Goal: Transaction & Acquisition: Purchase product/service

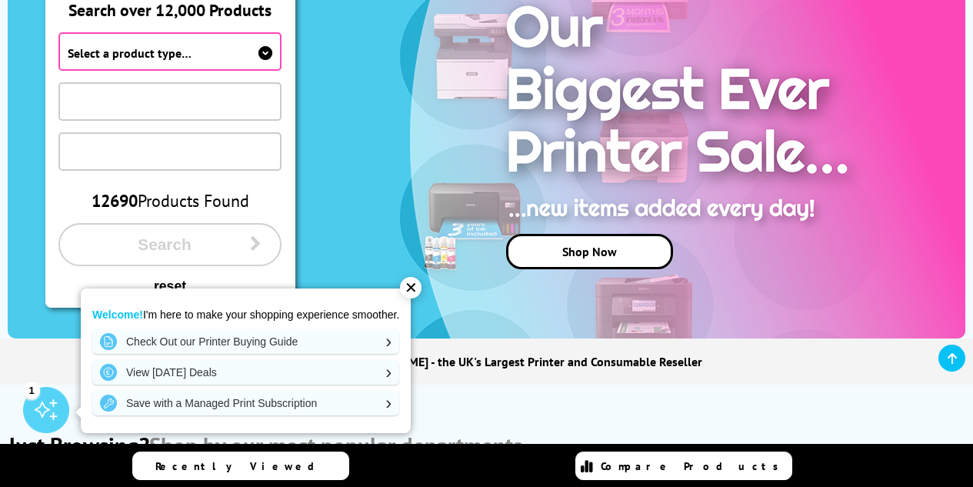
scroll to position [231, 0]
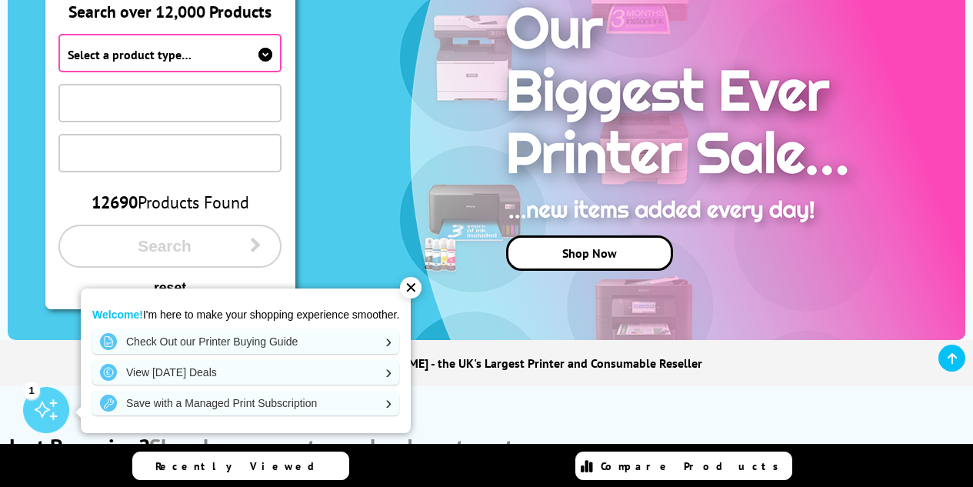
click at [178, 48] on span "Select a product type…" at bounding box center [130, 54] width 124 height 15
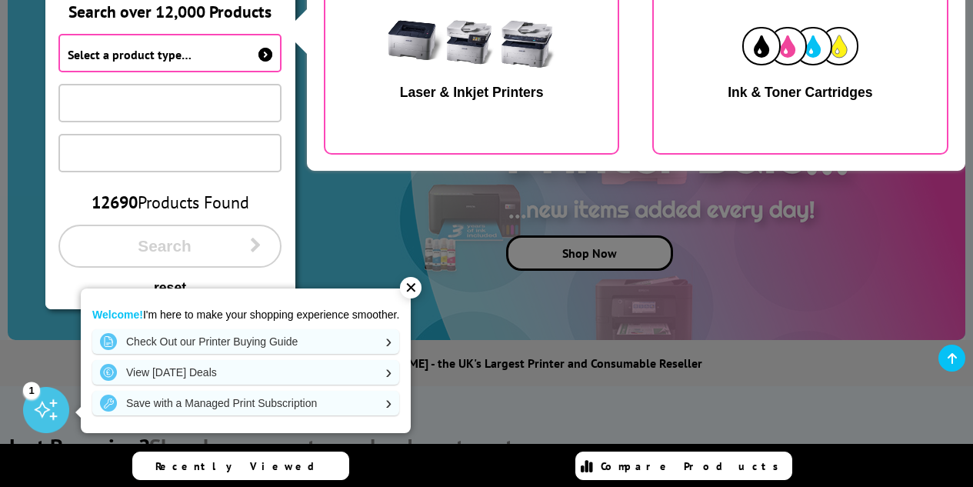
click at [386, 75] on img "button" at bounding box center [472, 46] width 194 height 97
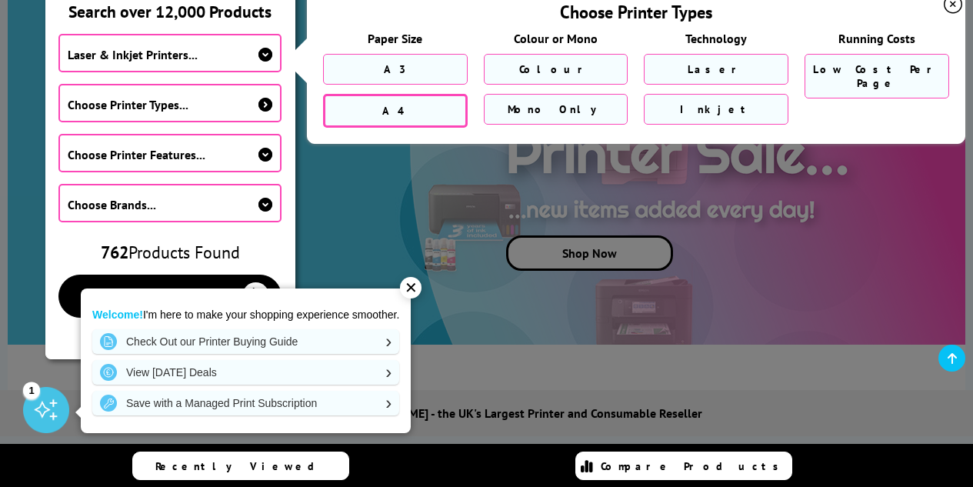
click at [383, 107] on link "A4" at bounding box center [395, 111] width 145 height 34
click at [544, 112] on span "Mono Only" at bounding box center [556, 111] width 96 height 14
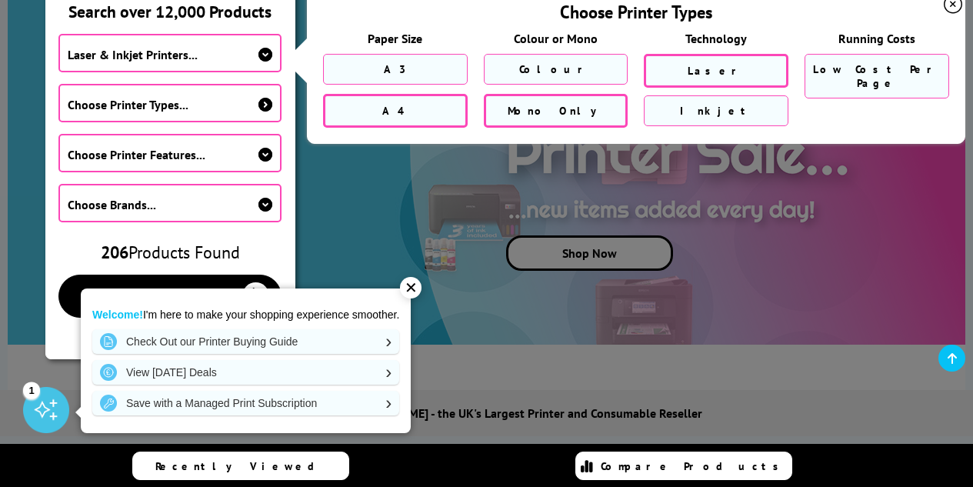
click at [679, 68] on link "Laser" at bounding box center [716, 71] width 145 height 34
click at [200, 147] on span "Choose Printer Features..." at bounding box center [137, 154] width 138 height 15
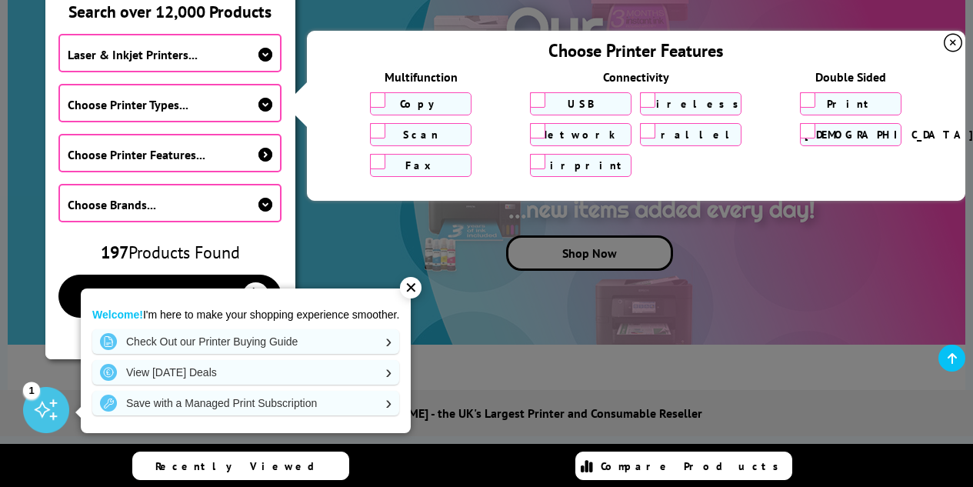
click at [585, 101] on label "USB" at bounding box center [581, 104] width 92 height 14
click at [545, 101] on input "USB" at bounding box center [537, 99] width 15 height 15
checkbox input "true"
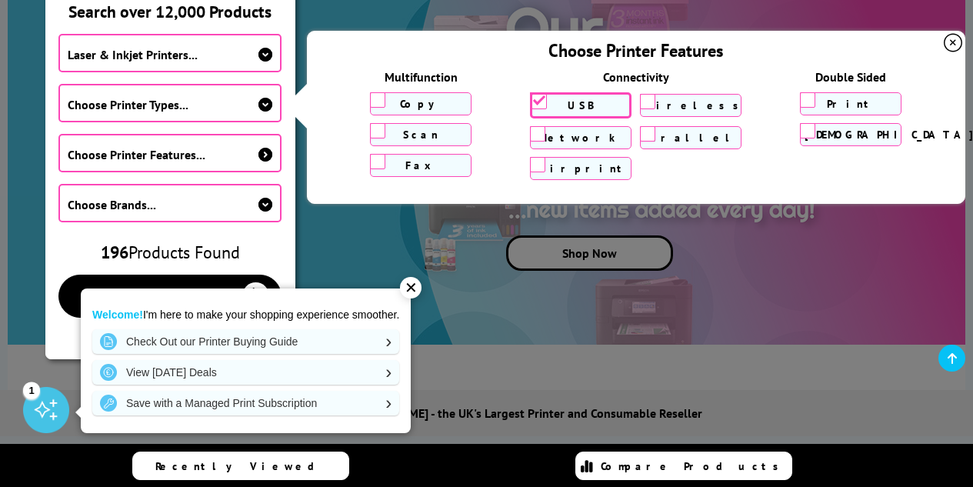
click at [210, 194] on span "Choose Brands..." at bounding box center [170, 203] width 224 height 38
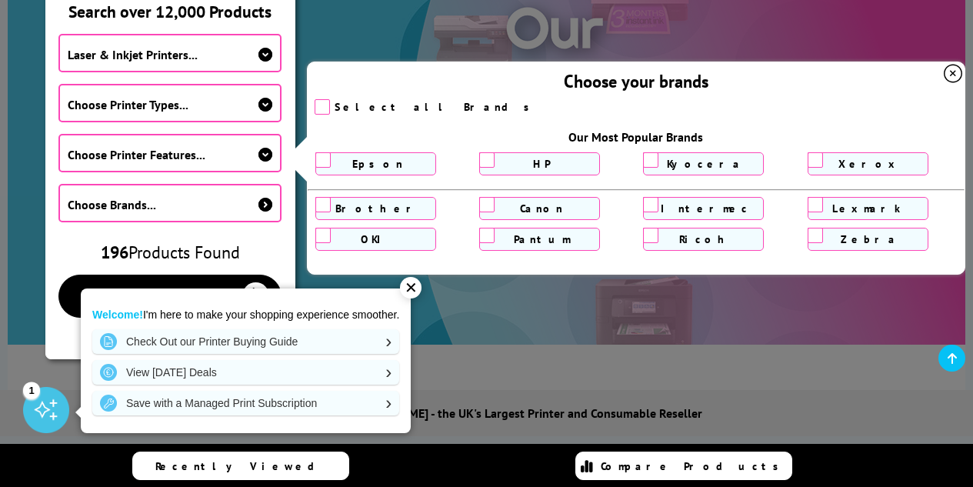
click at [515, 157] on label "HP" at bounding box center [540, 164] width 112 height 14
click at [495, 157] on input "HP" at bounding box center [486, 159] width 15 height 15
checkbox input "true"
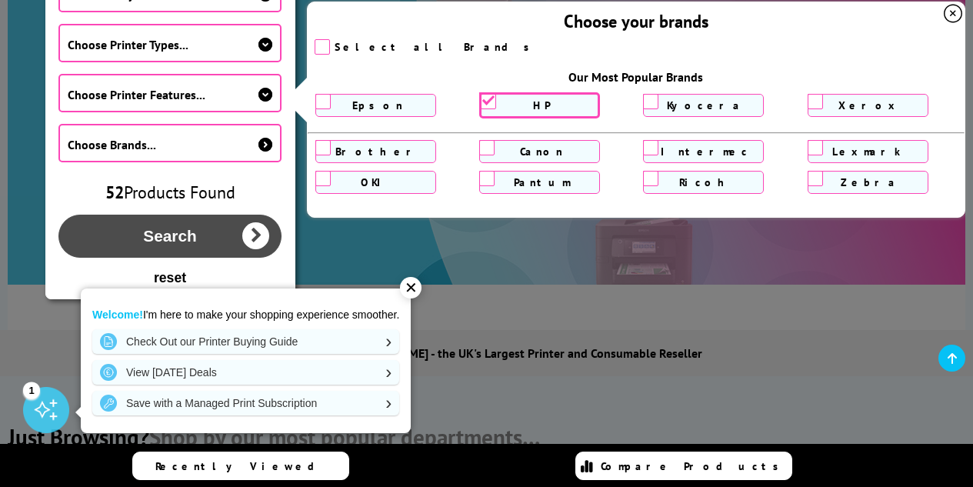
scroll to position [308, 0]
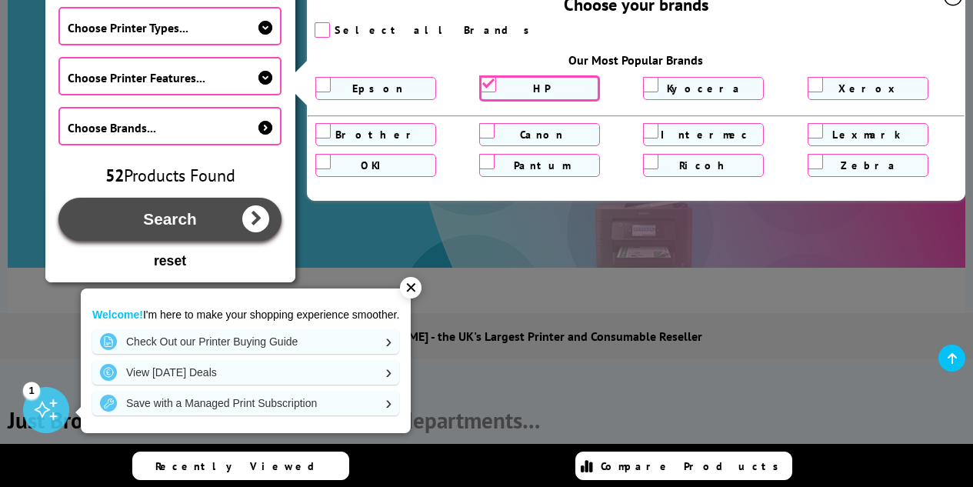
click at [192, 218] on span "Search" at bounding box center [169, 219] width 53 height 18
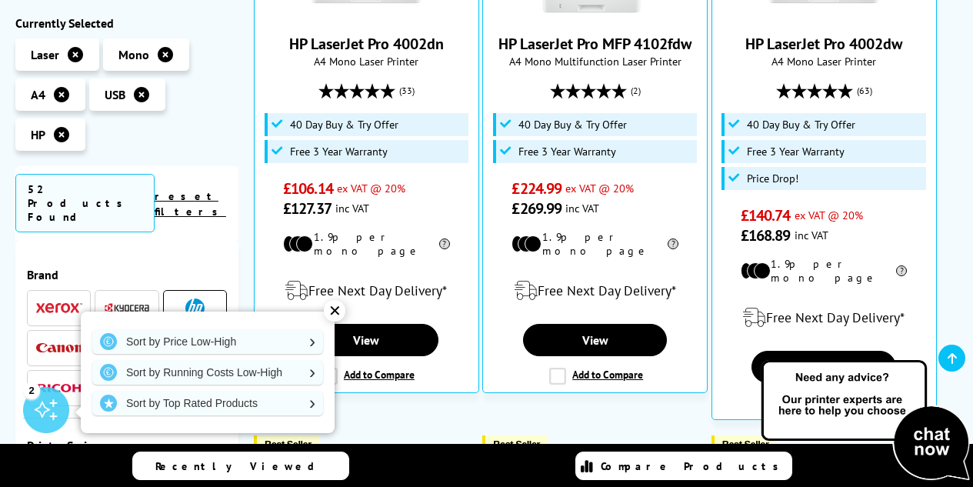
scroll to position [462, 0]
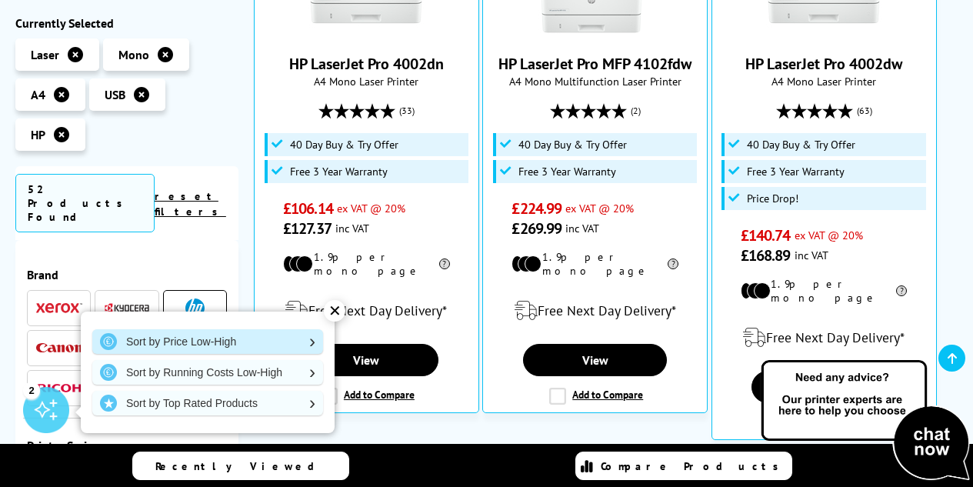
click at [248, 345] on link "Sort by Price Low-High" at bounding box center [207, 341] width 231 height 25
